Goal: Information Seeking & Learning: Find specific fact

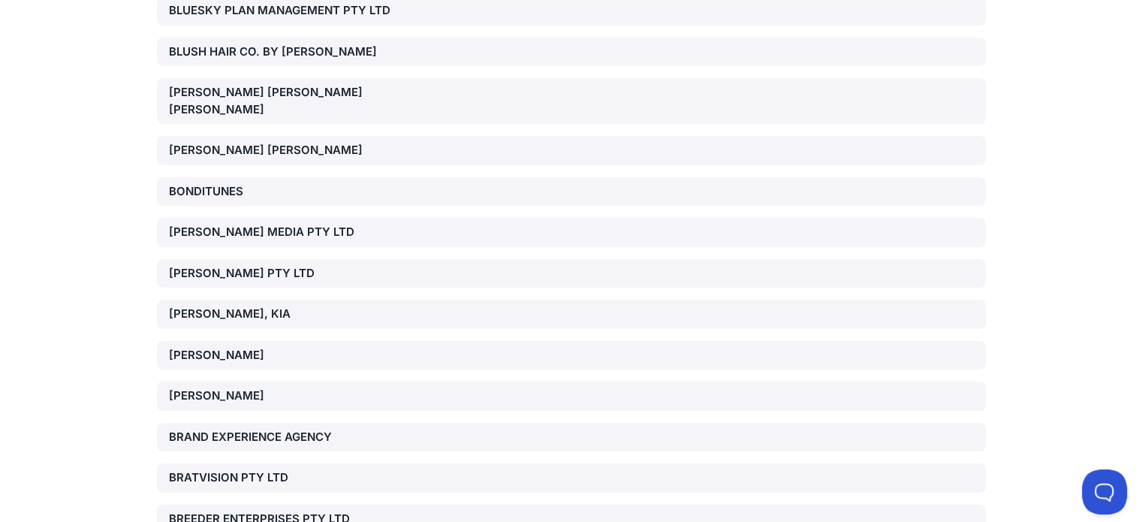
scroll to position [5032, 0]
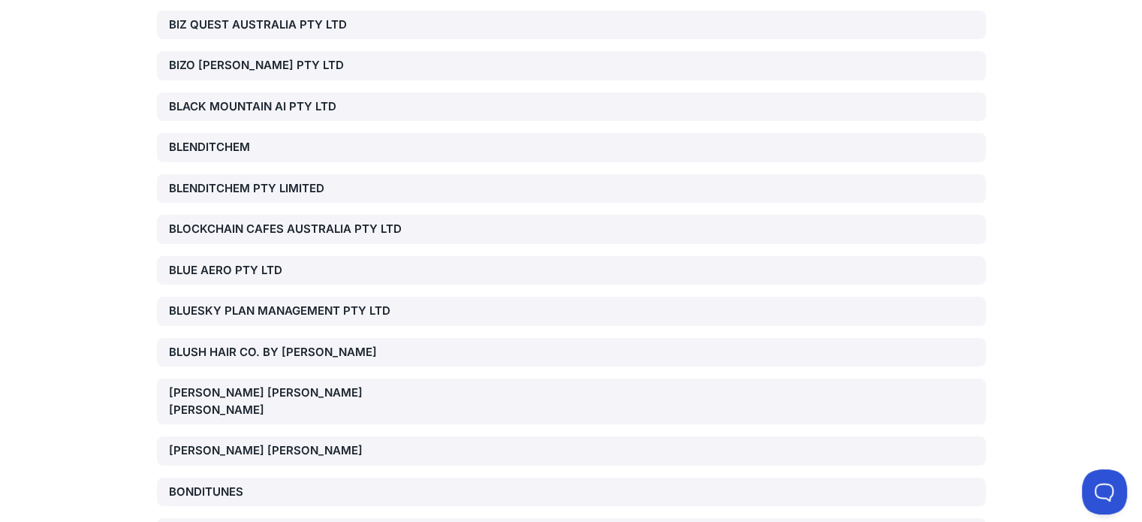
click at [178, 152] on div "BLENDITCHEM" at bounding box center [301, 147] width 264 height 17
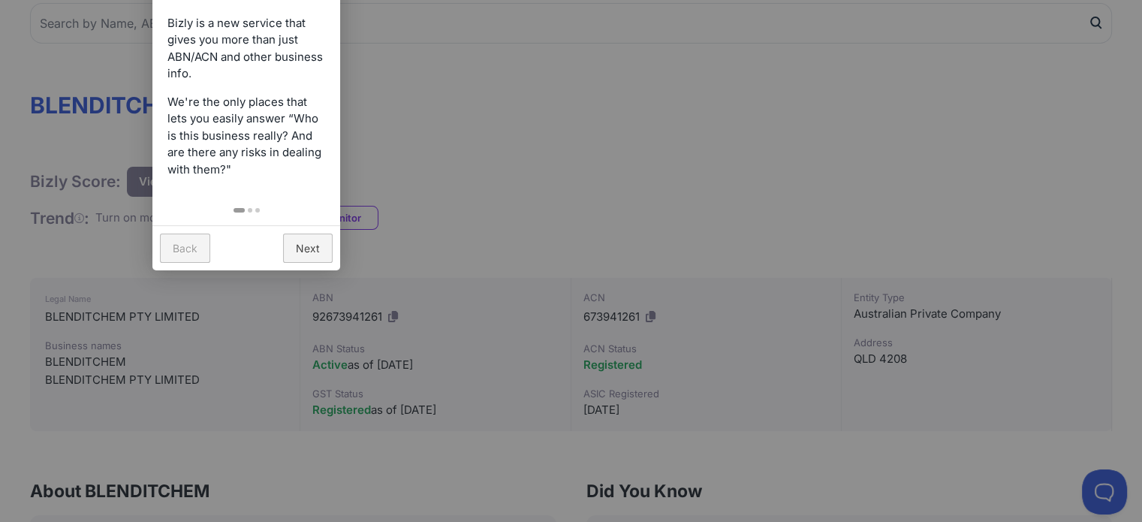
click at [662, 180] on div at bounding box center [571, 261] width 1142 height 522
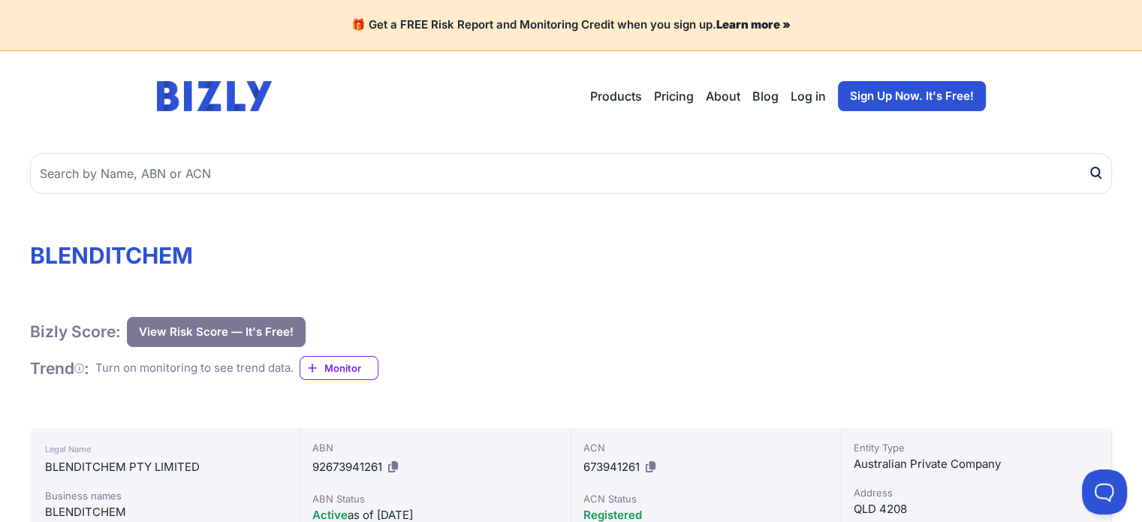
scroll to position [150, 0]
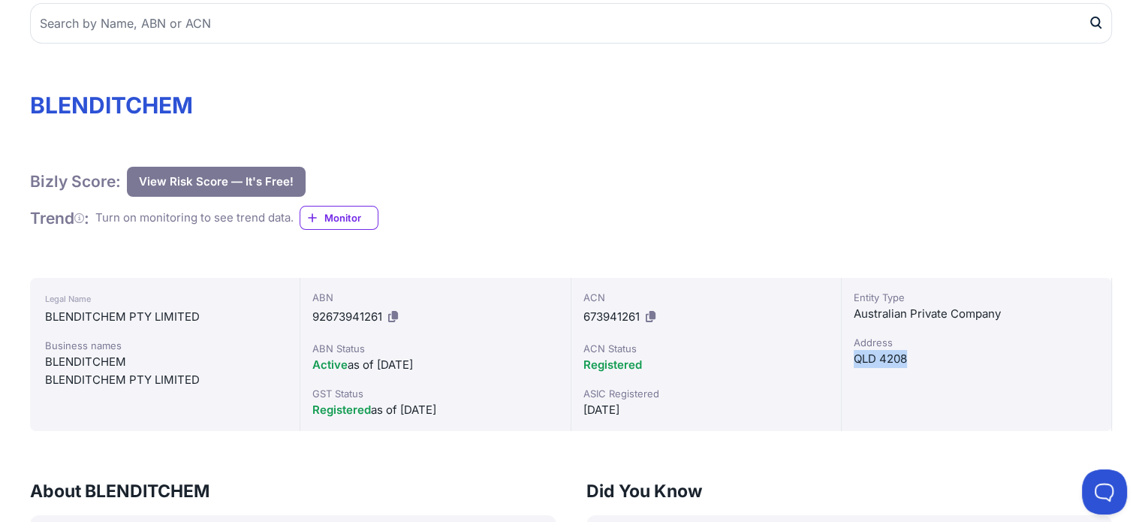
drag, startPoint x: 907, startPoint y: 363, endPoint x: 874, endPoint y: 358, distance: 32.7
click at [849, 368] on div "Entity Type Australian Private Company Address QLD 4208" at bounding box center [977, 354] width 270 height 153
copy div "QLD 4208"
